Goal: Transaction & Acquisition: Purchase product/service

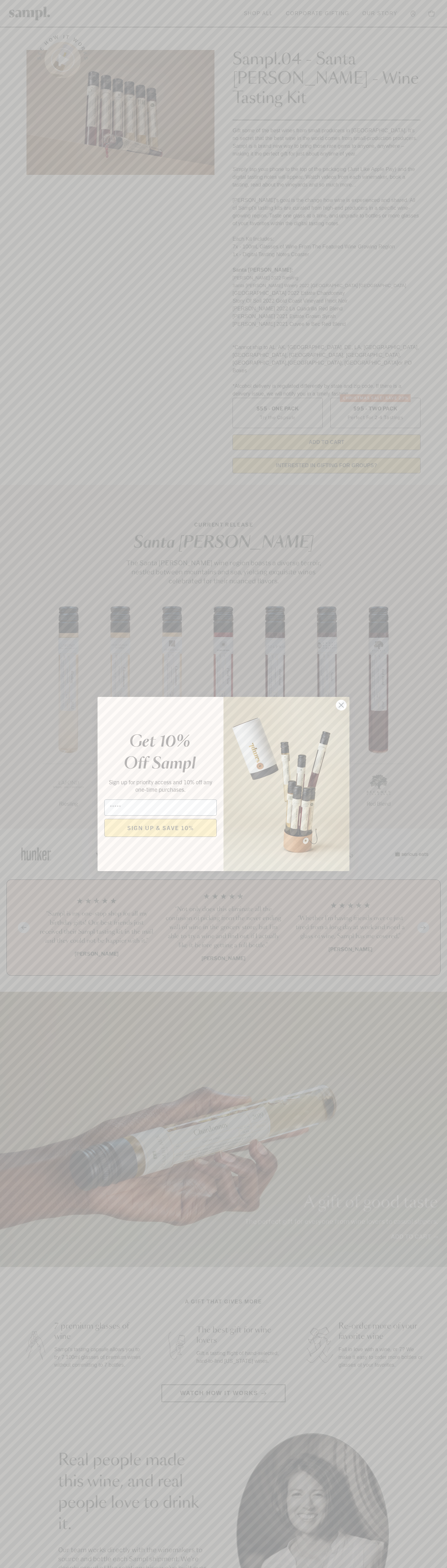
click at [341, 705] on icon "Close dialog" at bounding box center [341, 705] width 4 height 4
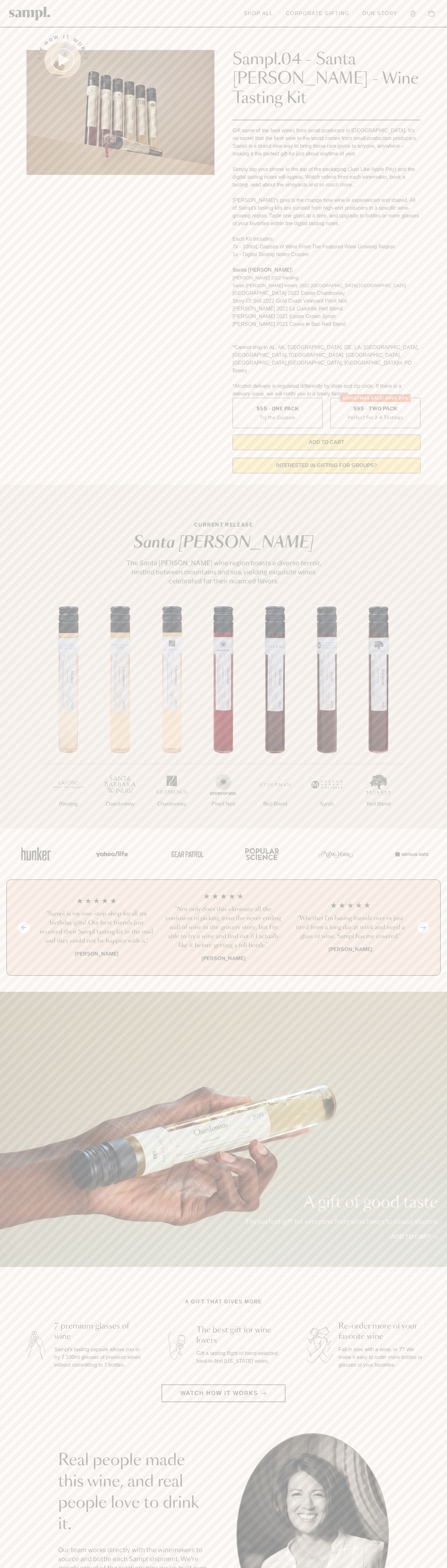
click at [385, 5] on header "Toggle navigation menu Shop All Corporate Gifting Our Story Account Story Shop …" at bounding box center [224, 13] width 447 height 27
click at [429, 485] on section "CURRENT RELEASE Santa Barbara The Santa Barbara wine region boasts a diverse te…" at bounding box center [224, 657] width 447 height 343
click at [20, 1567] on html "Skip to main content Toggle navigation menu Shop All Corporate Gifting Our Stor…" at bounding box center [224, 1304] width 447 height 2608
click at [31, 117] on img at bounding box center [120, 112] width 188 height 125
click at [375, 398] on label "Christmas SALE! Save 20% $95 - Two Pack Perfect For 2-4 Tastings" at bounding box center [375, 413] width 90 height 30
